Goal: Check status: Check status

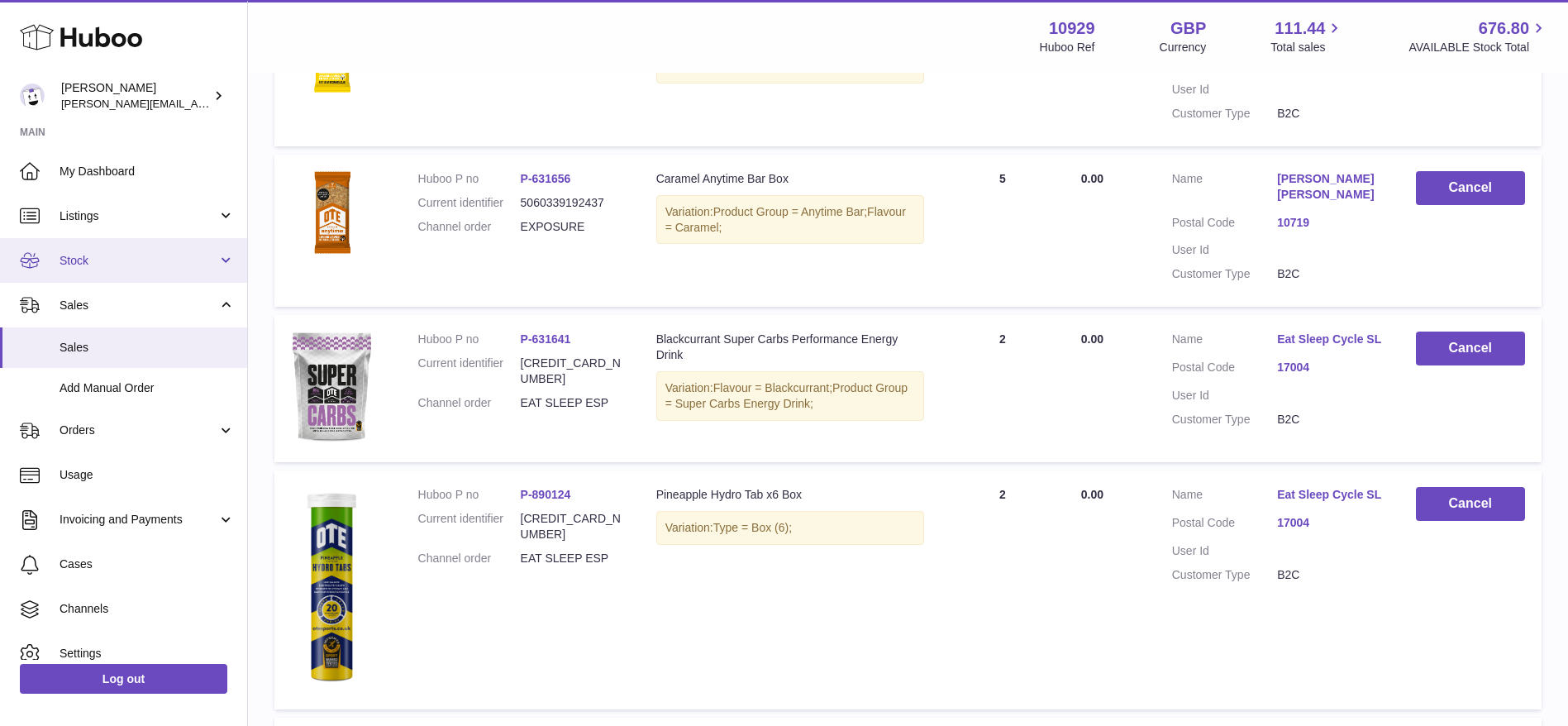
click at [99, 254] on span "Stock" at bounding box center [138, 260] width 158 height 16
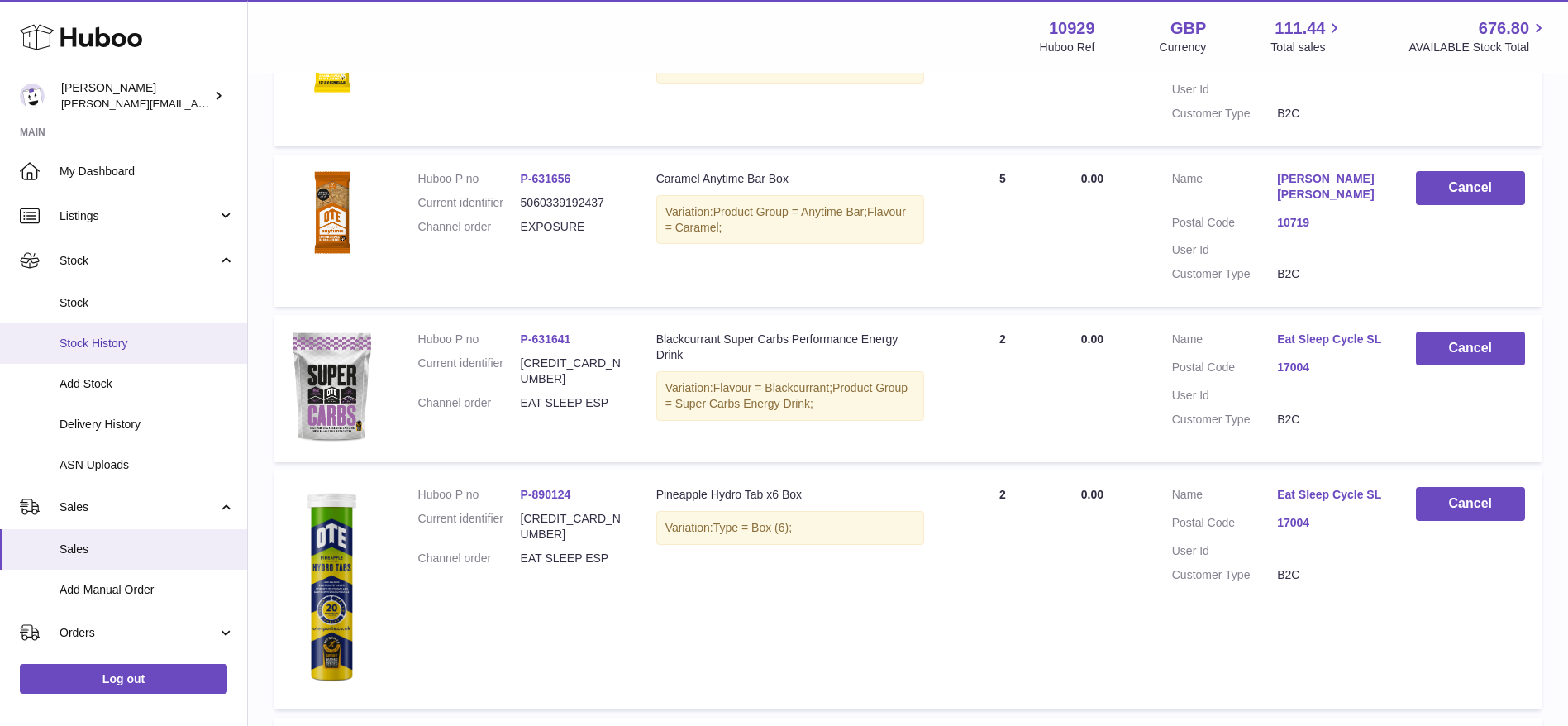
click at [82, 344] on span "Stock History" at bounding box center [147, 343] width 176 height 16
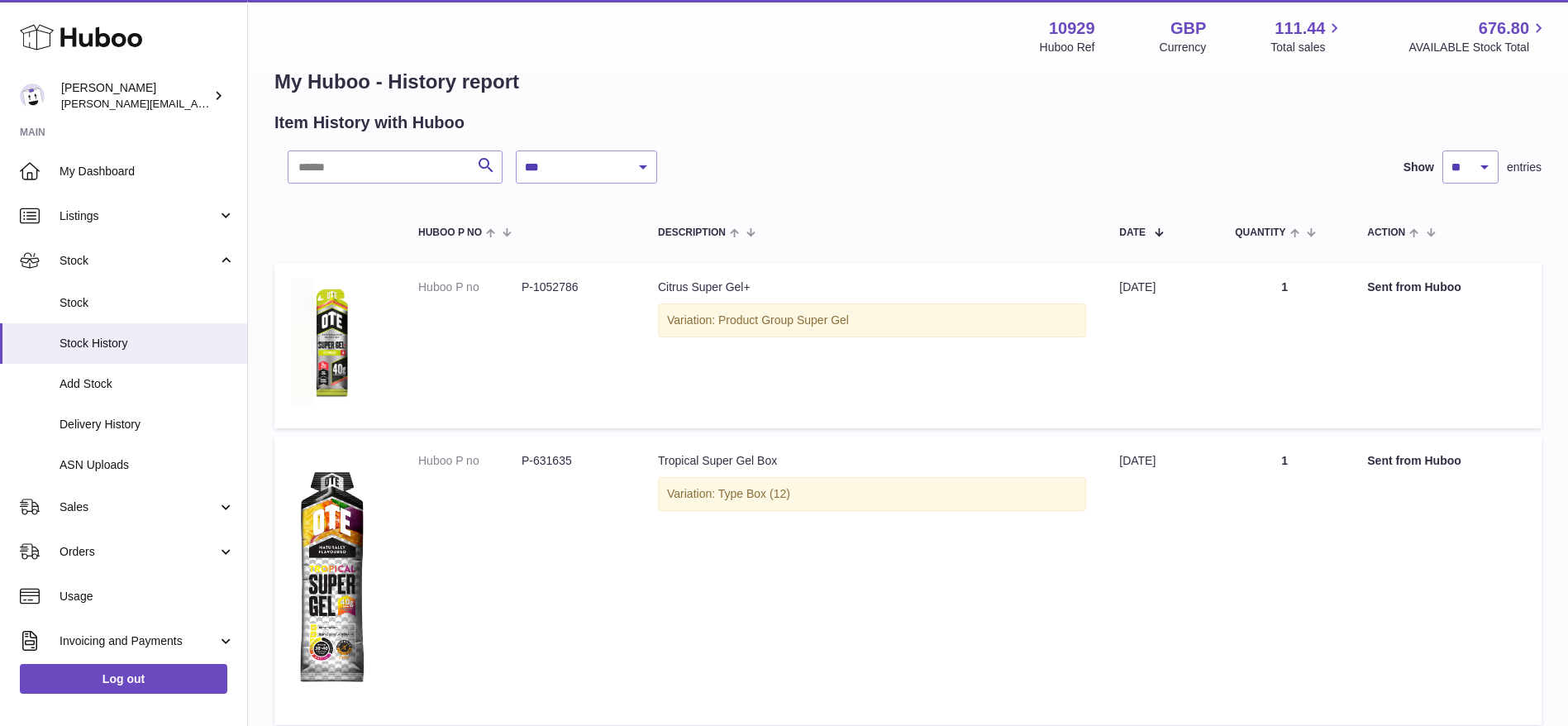
scroll to position [37, 0]
click at [146, 424] on span "Delivery History" at bounding box center [147, 424] width 176 height 16
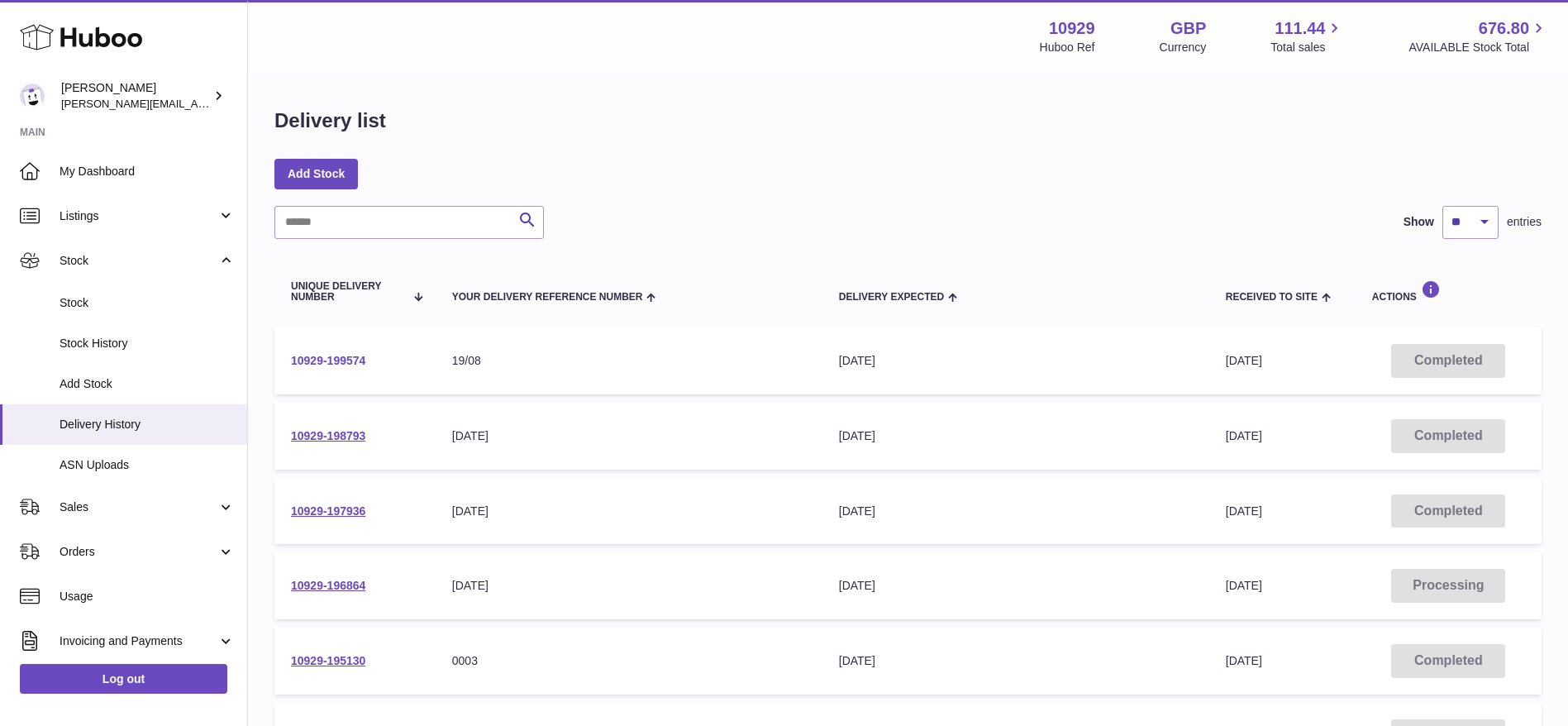
click at [301, 362] on link "10929-199574" at bounding box center [328, 361] width 75 height 13
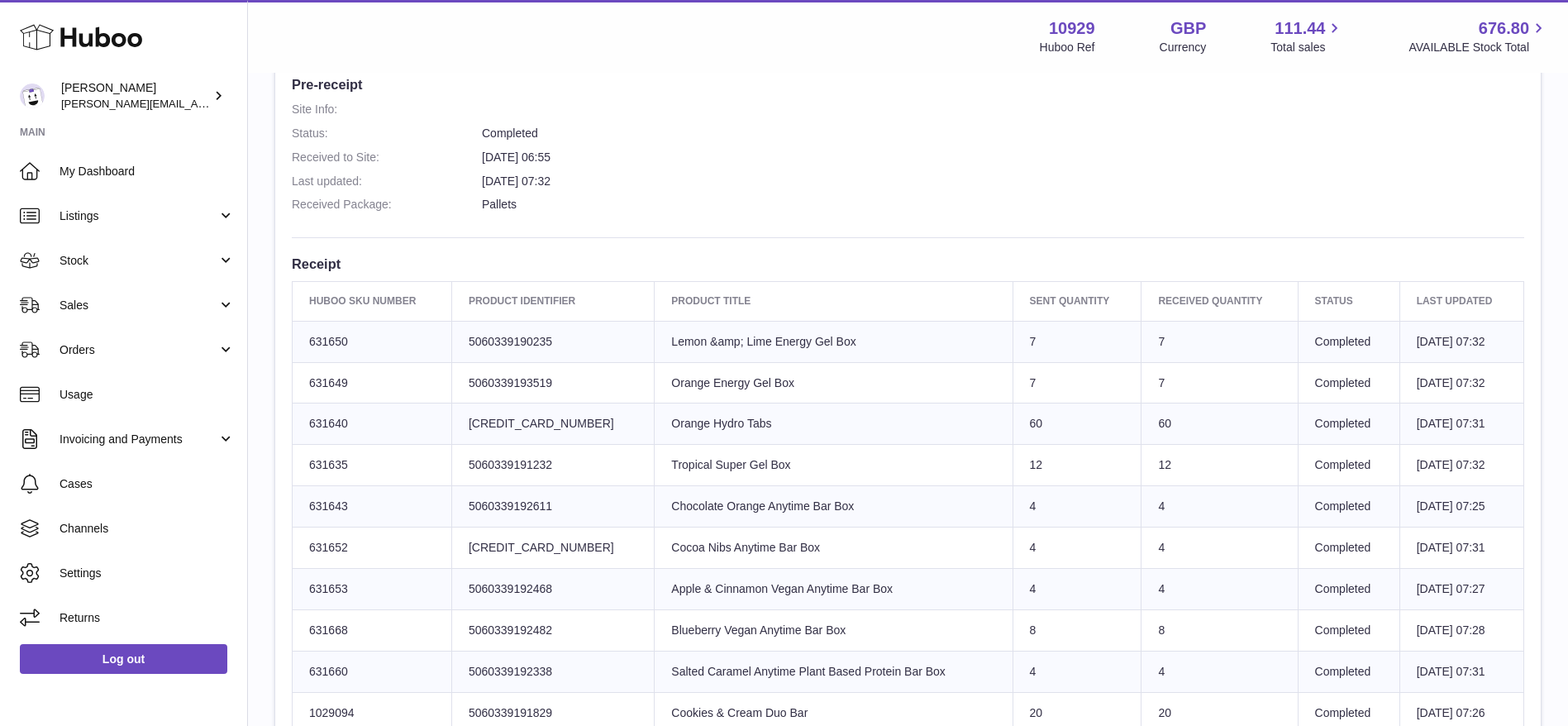
scroll to position [555, 0]
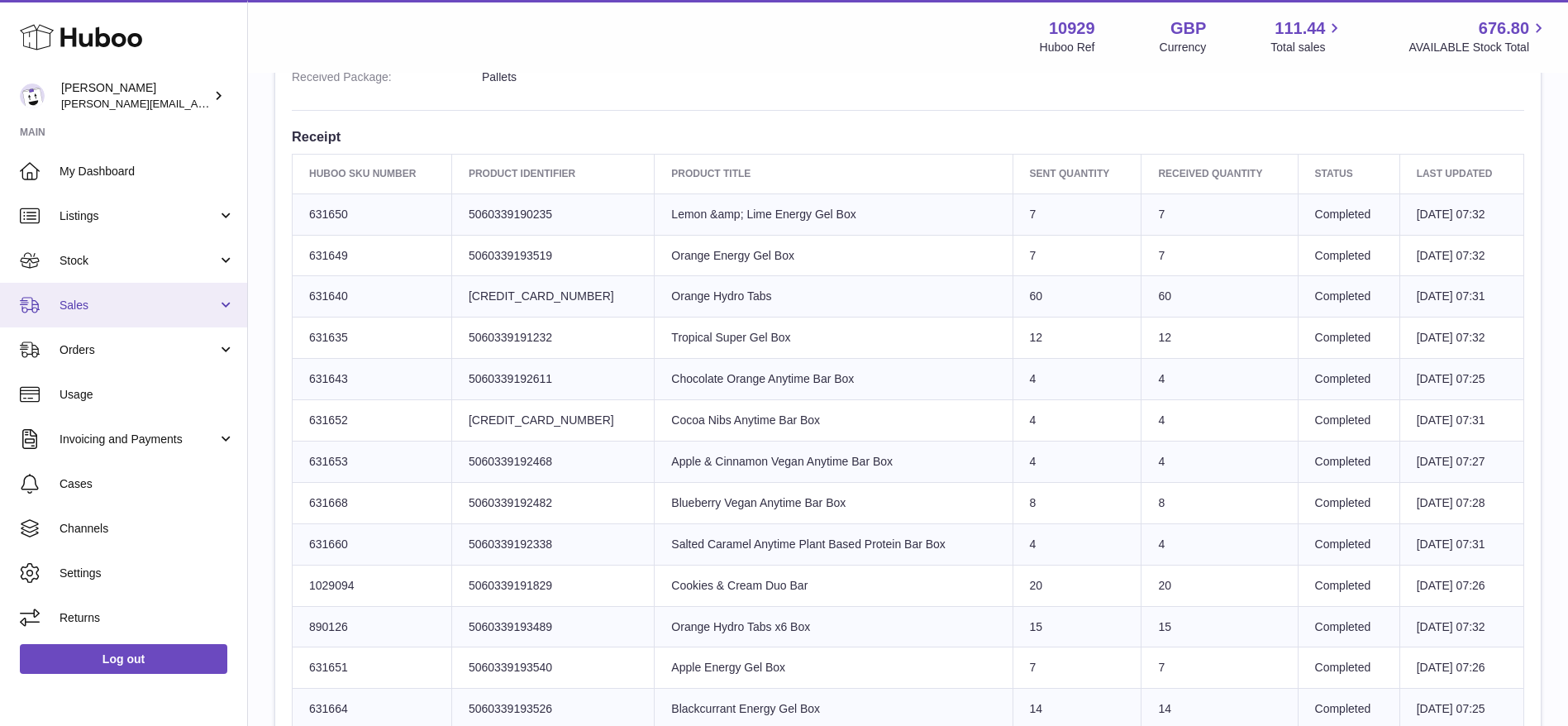
click at [104, 286] on link "Sales" at bounding box center [123, 305] width 247 height 45
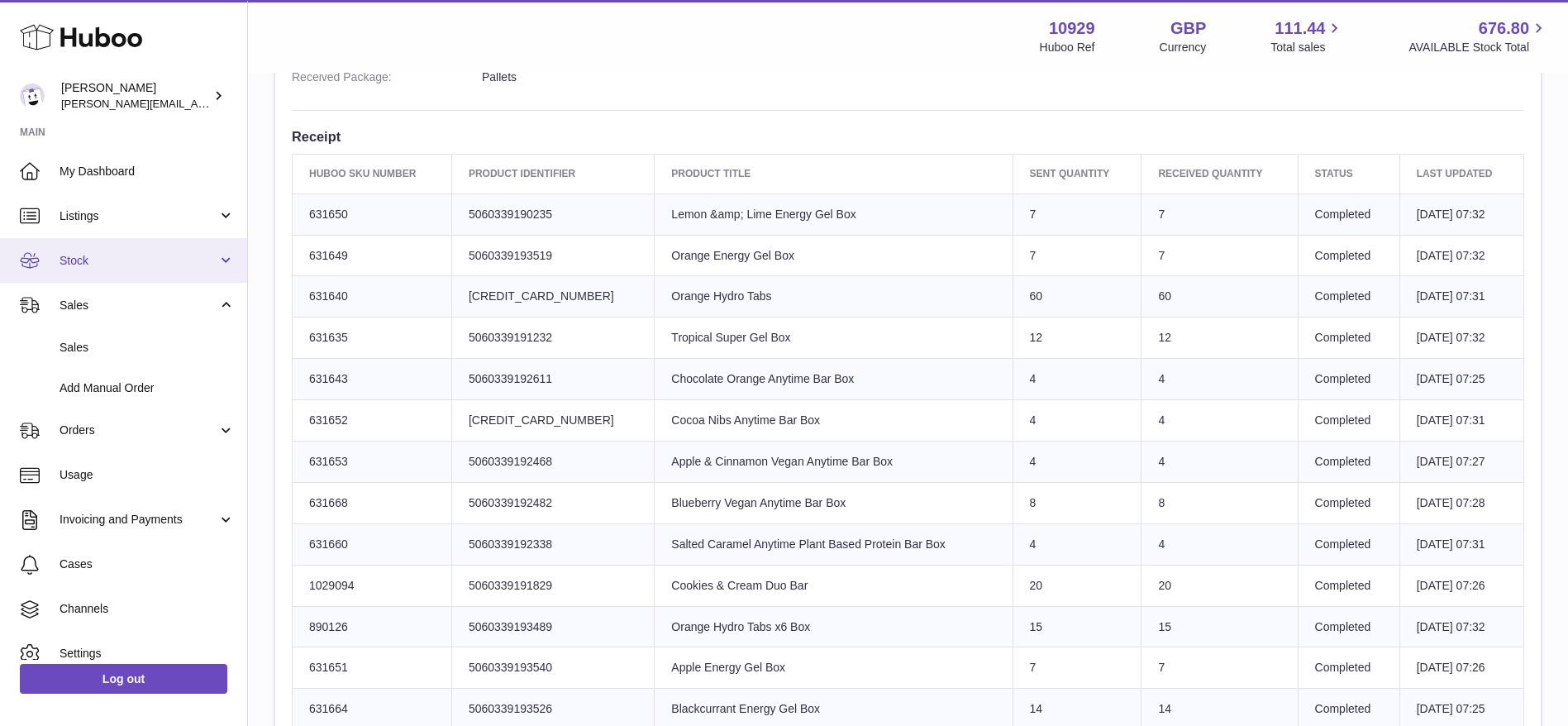
click at [97, 274] on link "Stock" at bounding box center [123, 260] width 247 height 45
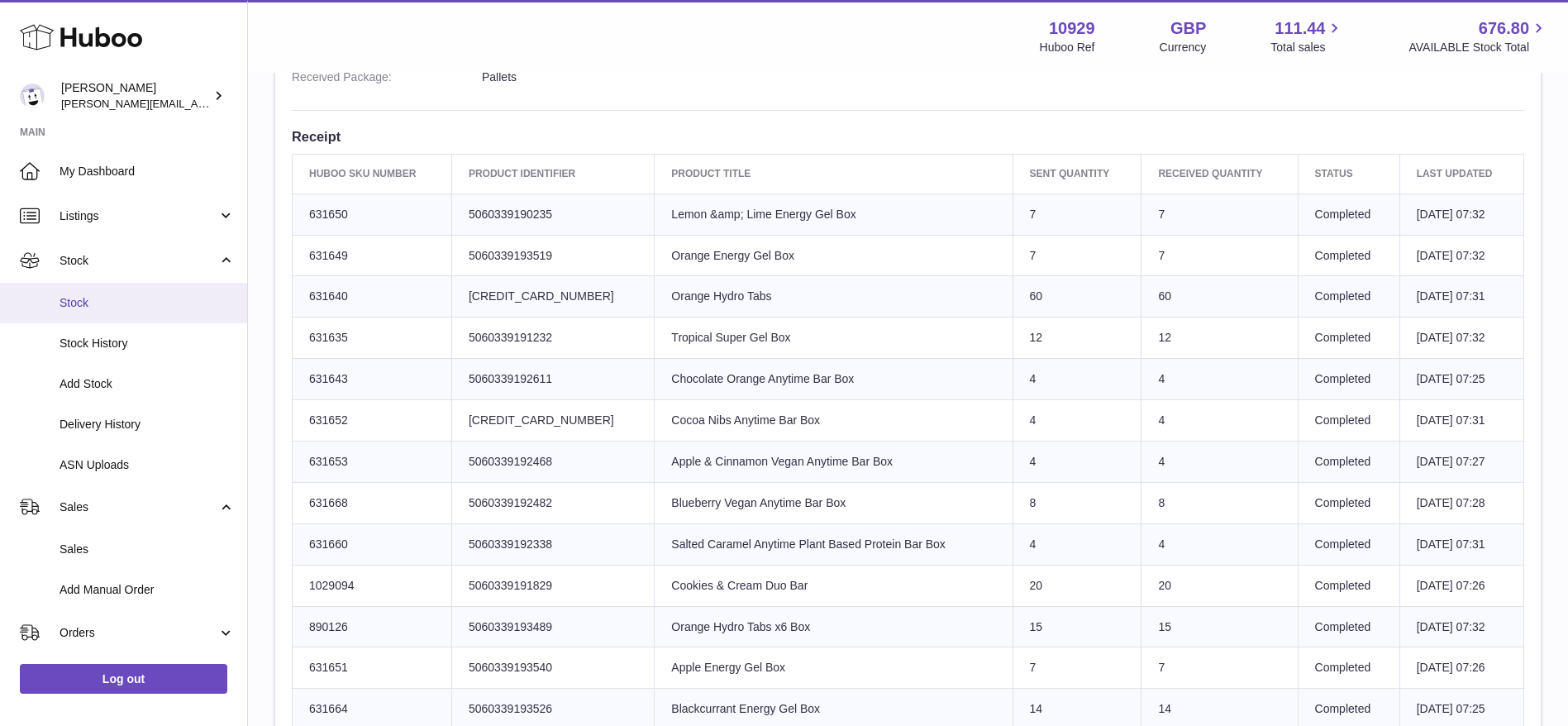
click at [97, 307] on span "Stock" at bounding box center [147, 302] width 176 height 16
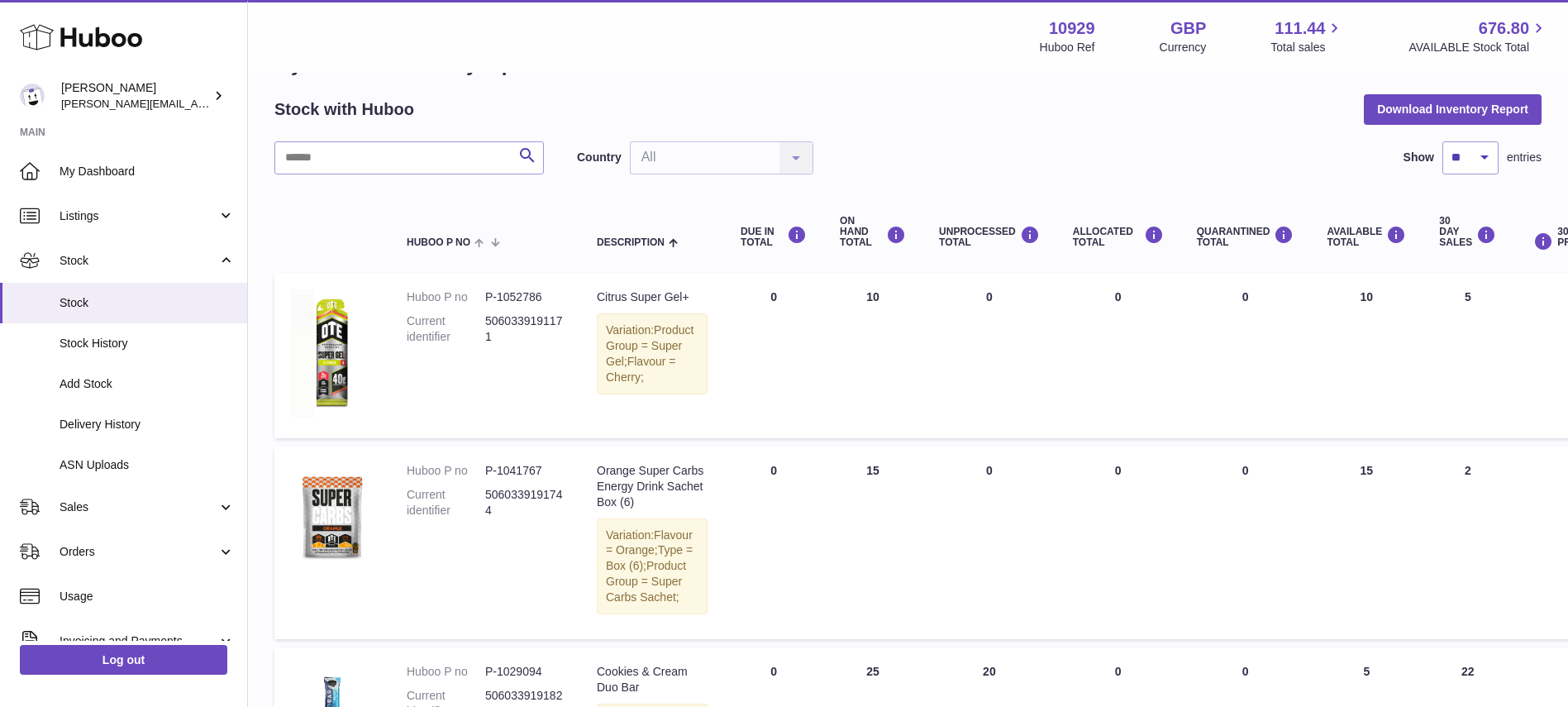
scroll to position [55, 0]
click at [386, 146] on input "text" at bounding box center [408, 160] width 269 height 33
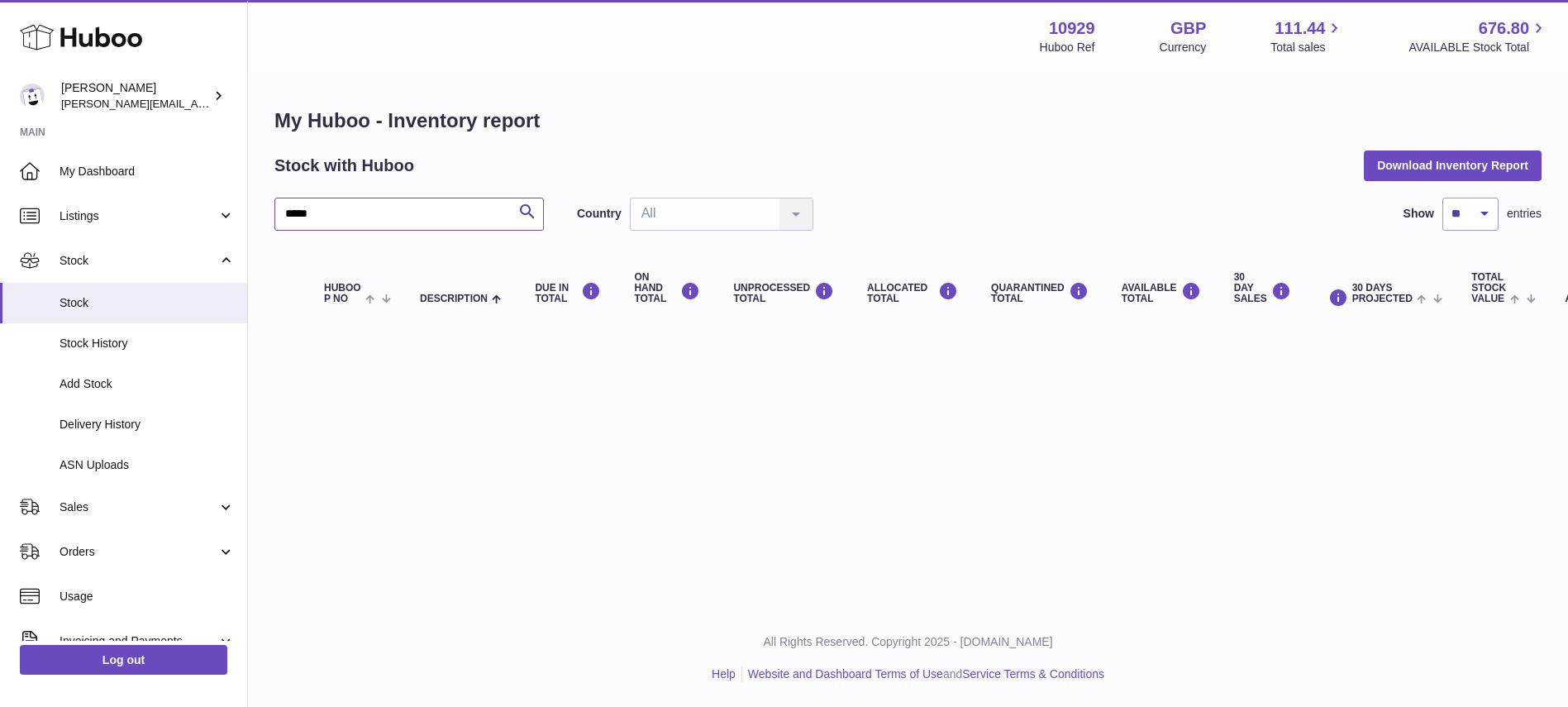
scroll to position [19, 0]
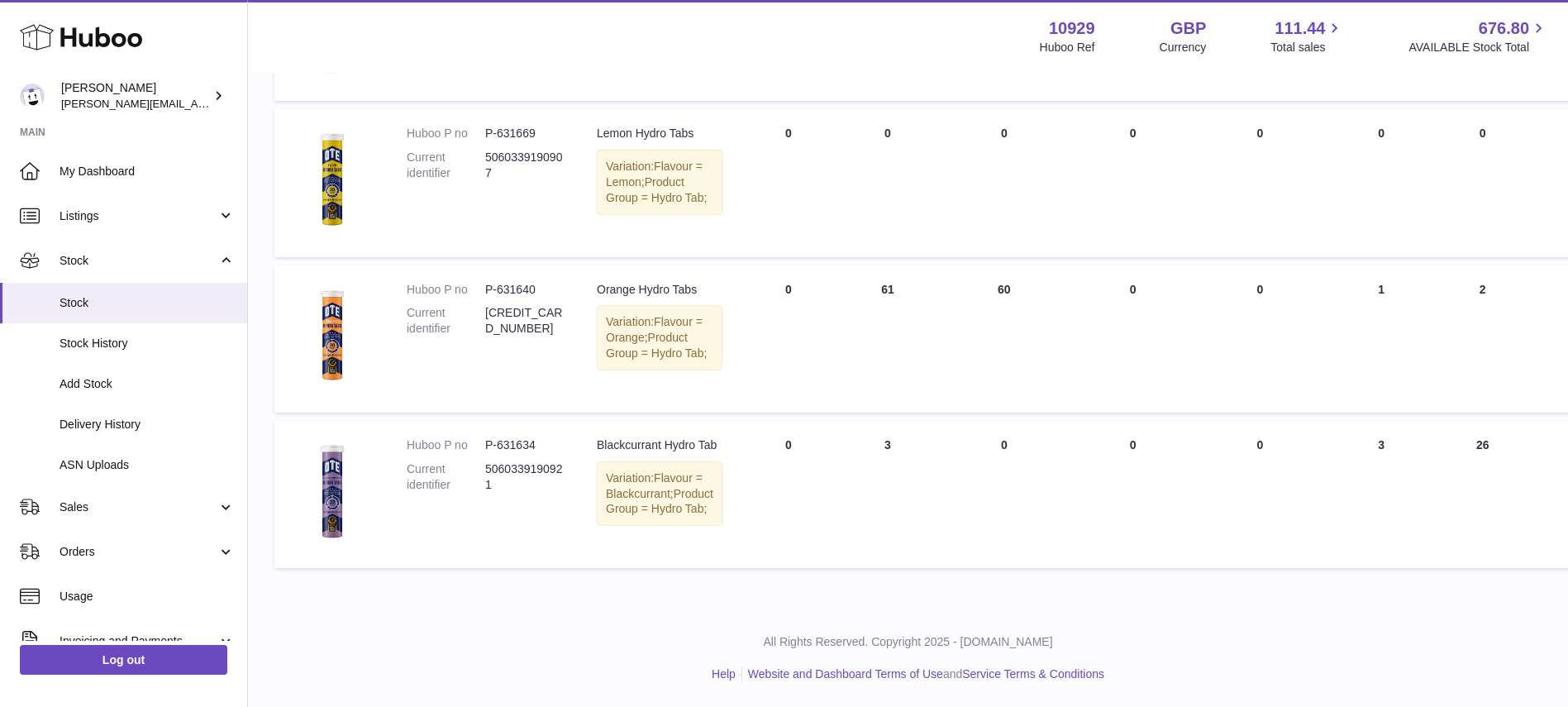
scroll to position [1191, 0]
type input "*****"
